Goal: Transaction & Acquisition: Purchase product/service

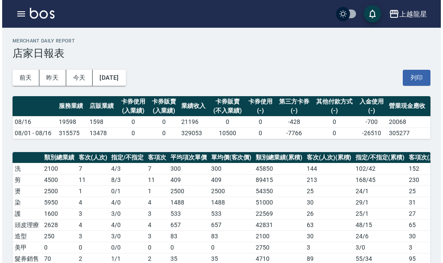
scroll to position [260, 0]
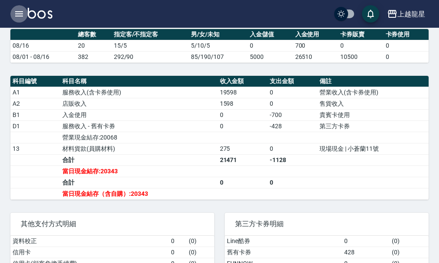
click at [17, 11] on icon "button" at bounding box center [19, 13] width 8 height 5
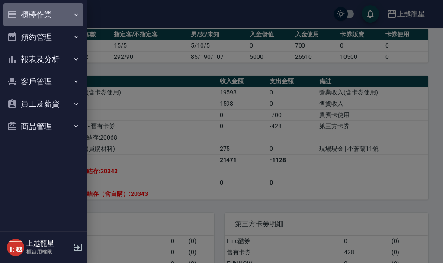
click at [24, 10] on button "櫃檯作業" at bounding box center [43, 14] width 80 height 23
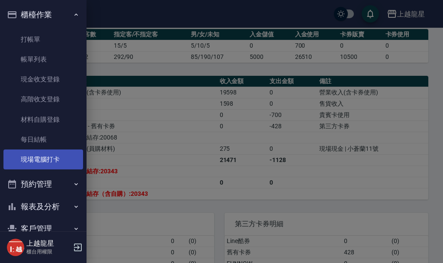
click at [49, 162] on link "現場電腦打卡" at bounding box center [43, 159] width 80 height 20
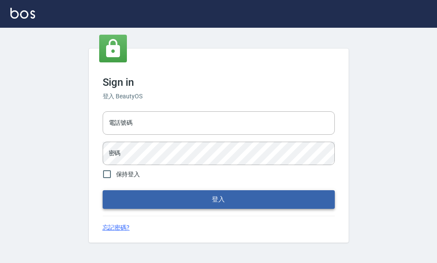
type input "25033354"
click at [216, 196] on button "登入" at bounding box center [219, 199] width 232 height 18
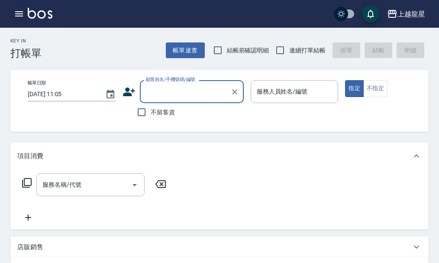
click at [25, 16] on button "button" at bounding box center [18, 13] width 17 height 17
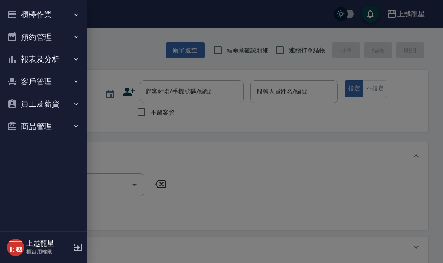
click at [31, 14] on button "櫃檯作業" at bounding box center [43, 14] width 80 height 23
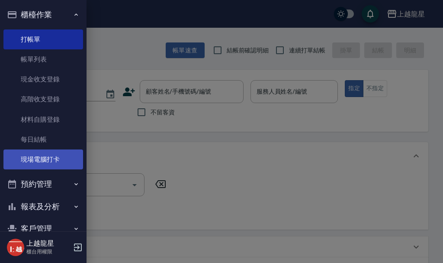
click at [55, 157] on link "現場電腦打卡" at bounding box center [43, 159] width 80 height 20
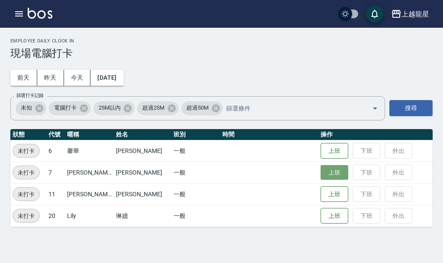
click at [329, 176] on button "上班" at bounding box center [335, 172] width 28 height 15
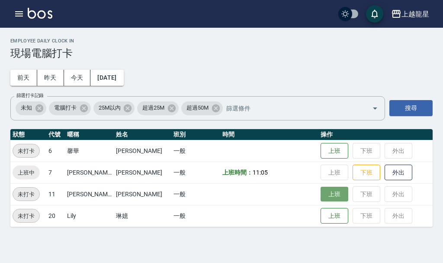
click at [321, 199] on button "上班" at bounding box center [335, 194] width 28 height 15
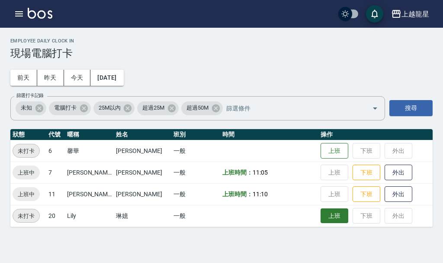
click at [321, 214] on button "上班" at bounding box center [335, 215] width 28 height 15
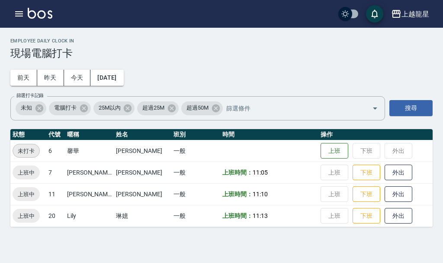
click at [29, 12] on img at bounding box center [40, 13] width 25 height 11
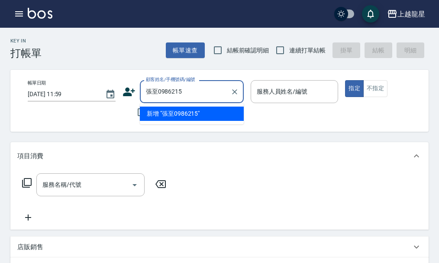
drag, startPoint x: 159, startPoint y: 91, endPoint x: 87, endPoint y: 91, distance: 72.7
click at [87, 91] on div "帳單日期 2025/08/17 11:59 顧客姓名/手機號碼/編號 張至0986215 顧客姓名/手機號碼/編號 不留客資 服務人員姓名/編號 服務人員姓名…" at bounding box center [227, 100] width 412 height 41
click at [180, 94] on input "0986215" at bounding box center [185, 91] width 83 height 15
click at [145, 95] on input "0986215057" at bounding box center [185, 91] width 83 height 15
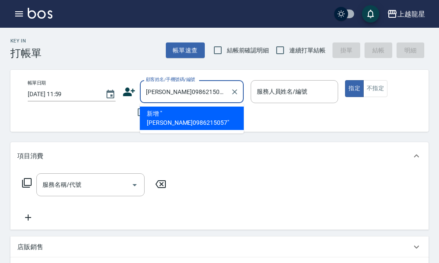
click at [179, 116] on li "新增 "紀清諺0986215057"" at bounding box center [192, 117] width 104 height 23
type input "紀清諺0986215057"
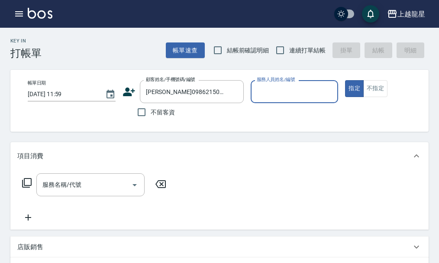
click at [129, 90] on icon at bounding box center [128, 91] width 13 height 13
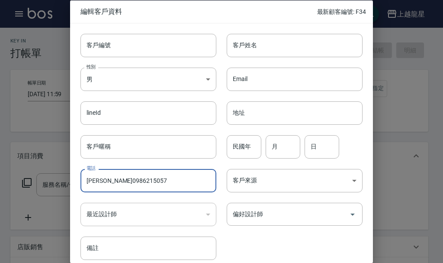
drag, startPoint x: 105, startPoint y: 181, endPoint x: 22, endPoint y: 180, distance: 83.1
click at [22, 180] on div "編輯客戶資料 最新顧客編號: F34 客戶編號 客戶編號 客戶姓名 客戶姓名 性別 男 MALE 性別 Email Email lineId lineId 地…" at bounding box center [221, 131] width 443 height 263
type input "0986215057"
click at [241, 47] on input "客戶姓名" at bounding box center [295, 44] width 136 height 23
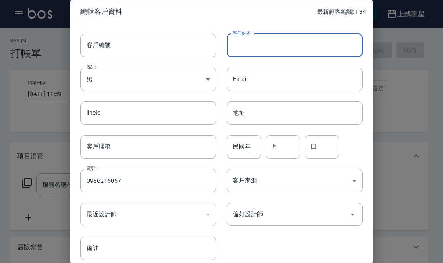
paste input "紀清諺"
type input "紀清諺"
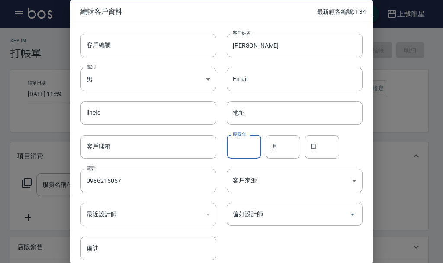
click at [247, 146] on input "民國年" at bounding box center [244, 146] width 35 height 23
type input "87"
click at [288, 149] on input "月" at bounding box center [283, 146] width 35 height 23
type input "06"
click at [329, 153] on input "日" at bounding box center [322, 146] width 35 height 23
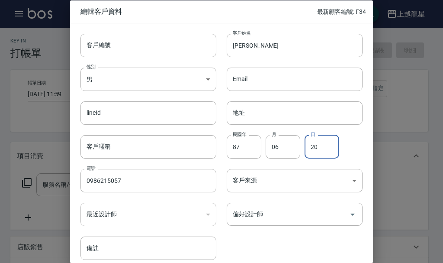
type input "20"
click at [360, 153] on div "客戶編號 客戶編號 客戶姓名 紀清諺 客戶姓名 性別 男 MALE 性別 Email Email lineId lineId 地址 地址 客戶暱稱 客戶暱稱 …" at bounding box center [221, 146] width 303 height 247
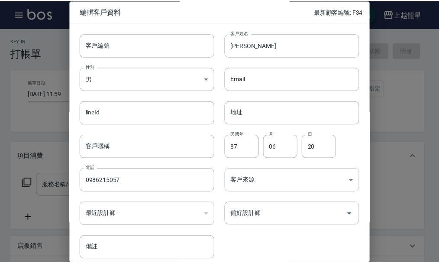
scroll to position [37, 0]
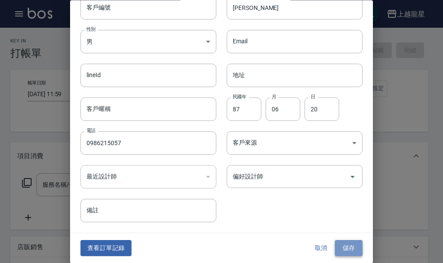
click at [338, 241] on button "儲存" at bounding box center [349, 248] width 28 height 16
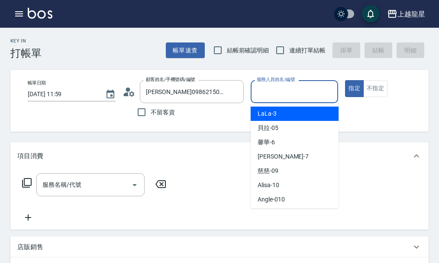
click at [285, 98] on input "服務人員姓名/編號" at bounding box center [294, 91] width 80 height 15
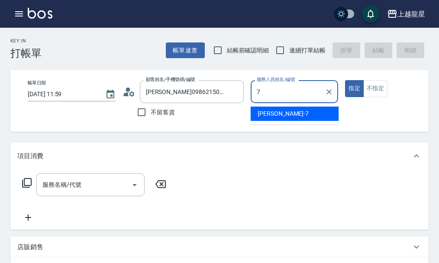
type input "雅君-7"
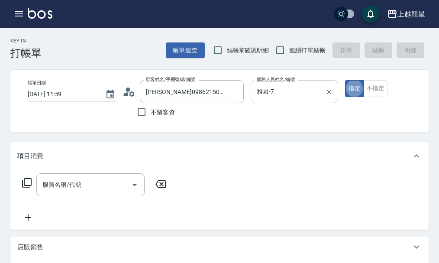
type button "true"
click at [383, 84] on button "不指定" at bounding box center [375, 88] width 24 height 17
click at [81, 190] on input "服務名稱/代號" at bounding box center [83, 184] width 87 height 15
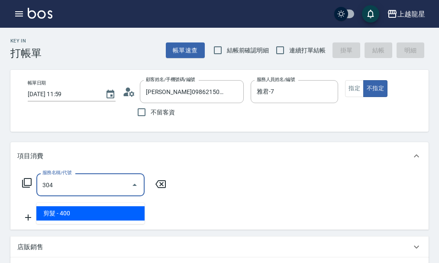
type input "剪髮(304)"
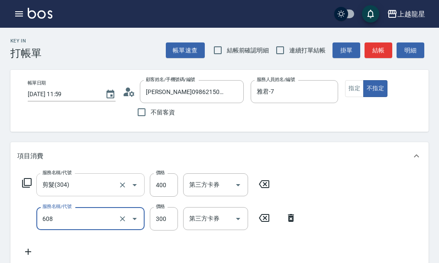
type input "頭皮隔離(608)"
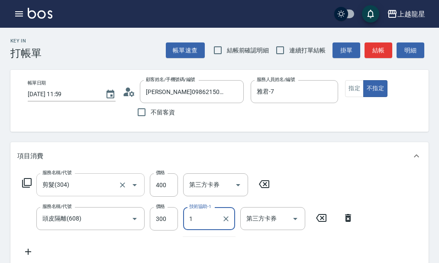
type input "1"
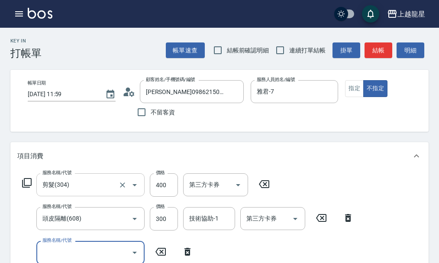
scroll to position [4, 0]
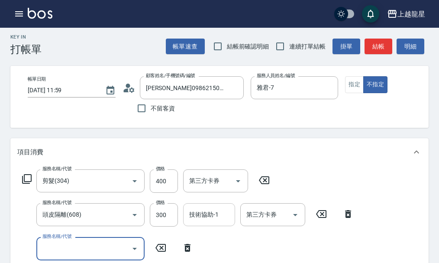
click at [193, 217] on div "技術協助-1 技術協助-1" at bounding box center [209, 214] width 52 height 23
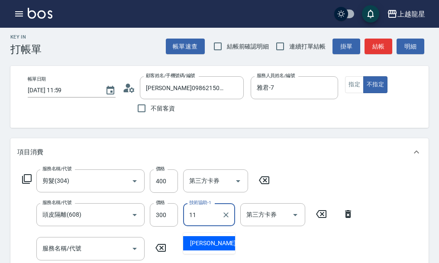
type input "潘潘-11"
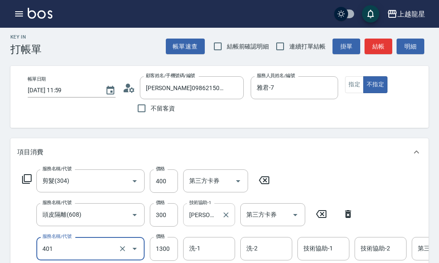
type input "染髮根3公分內(401)"
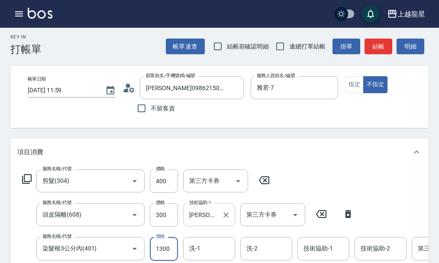
scroll to position [8, 0]
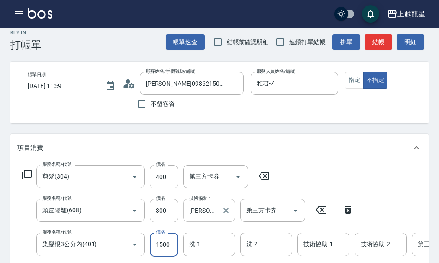
type input "1500"
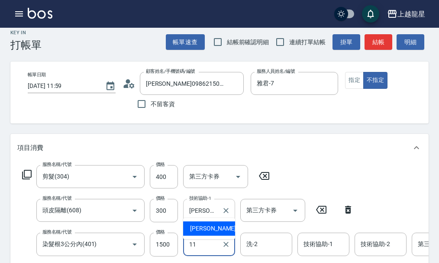
type input "潘潘-11"
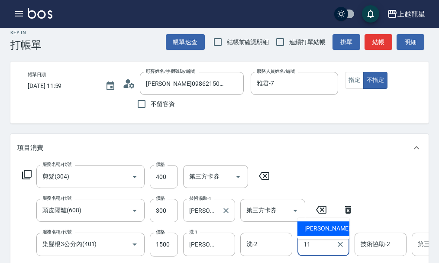
type input "潘潘-11"
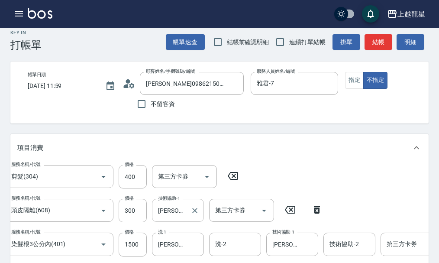
scroll to position [0, 30]
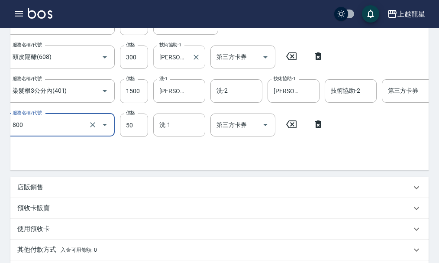
type input "快速修護(800)"
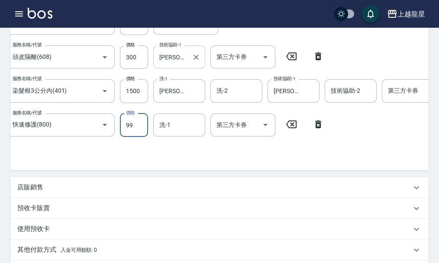
type input "99"
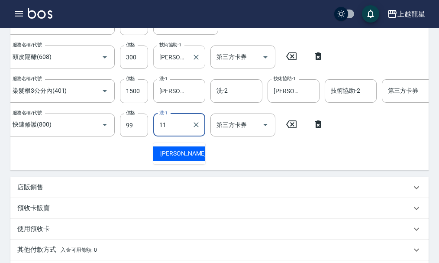
type input "潘潘-11"
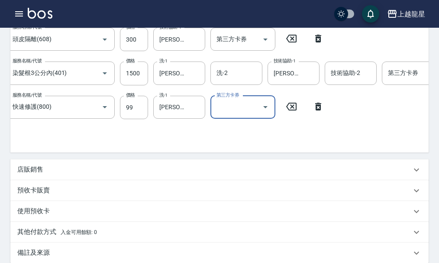
scroll to position [303, 0]
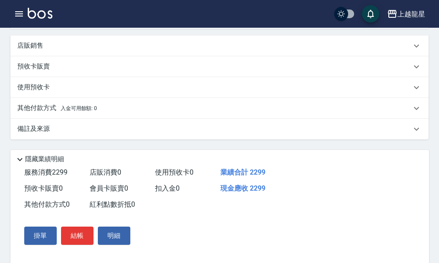
click at [39, 133] on p "備註及來源" at bounding box center [33, 128] width 32 height 9
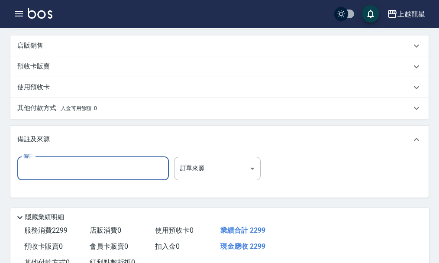
click at [46, 180] on input "備註" at bounding box center [92, 168] width 151 height 23
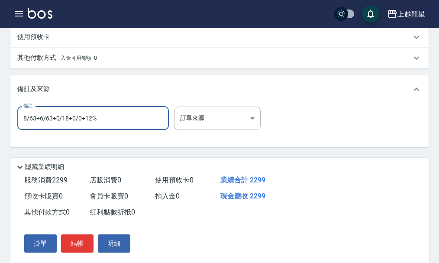
scroll to position [394, 0]
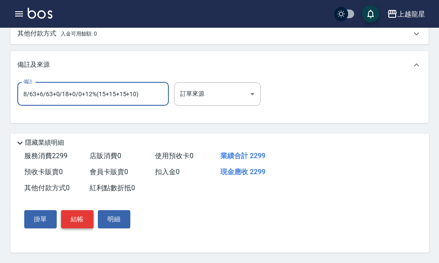
type input "8/63+6/63+0/18+0/0+12%(15+15+15+10)"
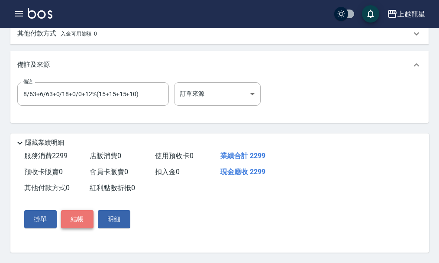
click at [74, 216] on button "結帳" at bounding box center [77, 219] width 32 height 18
